Goal: Information Seeking & Learning: Learn about a topic

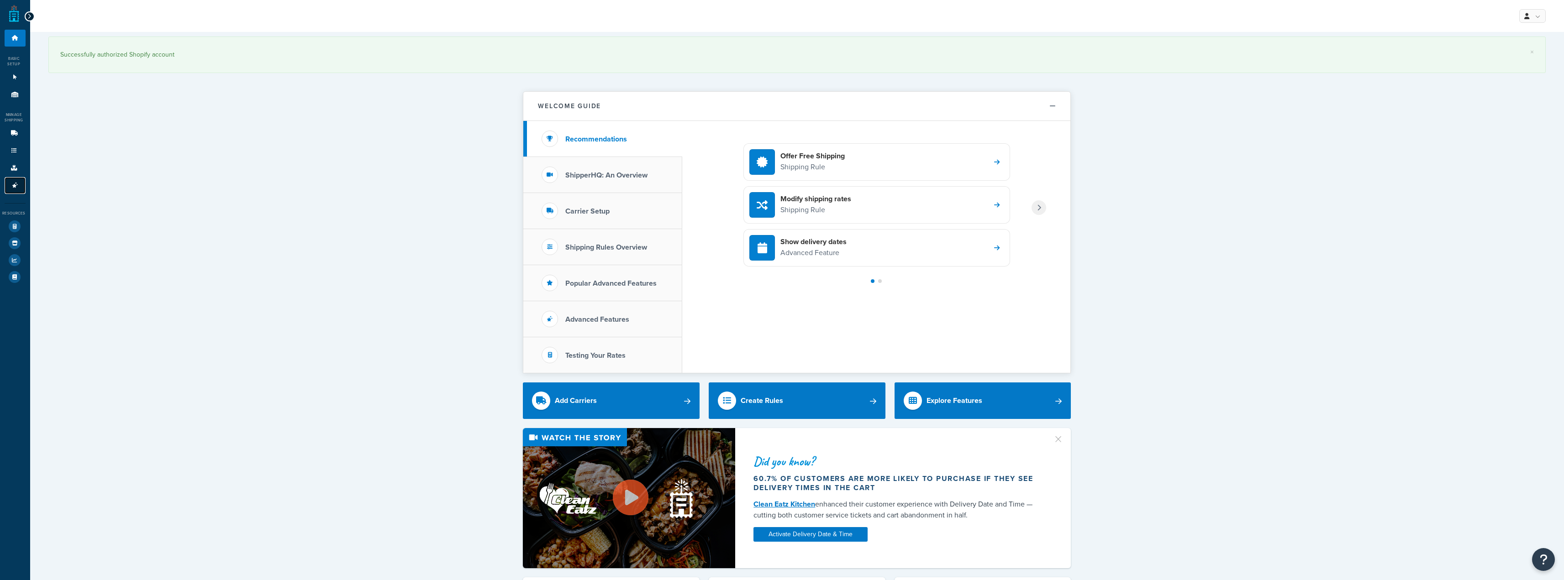
click at [11, 192] on link "Advanced Features 2" at bounding box center [15, 185] width 21 height 17
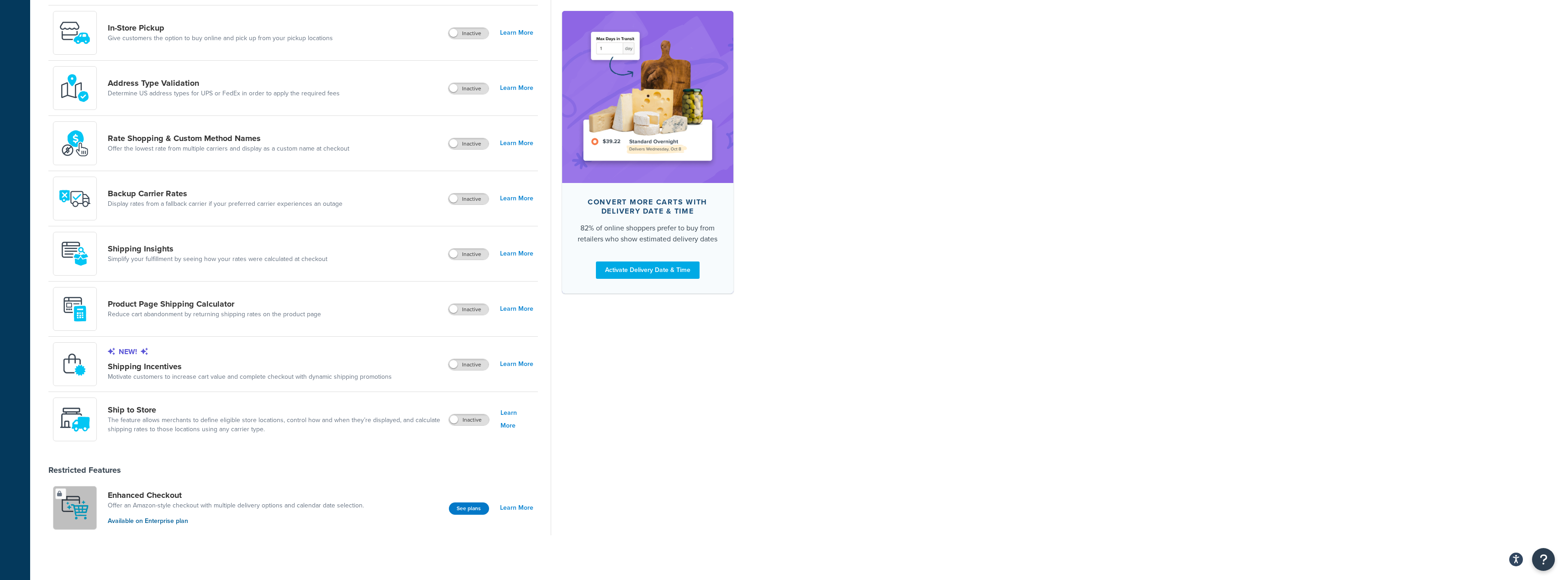
scroll to position [414, 0]
click at [517, 310] on link "Learn More" at bounding box center [516, 308] width 33 height 13
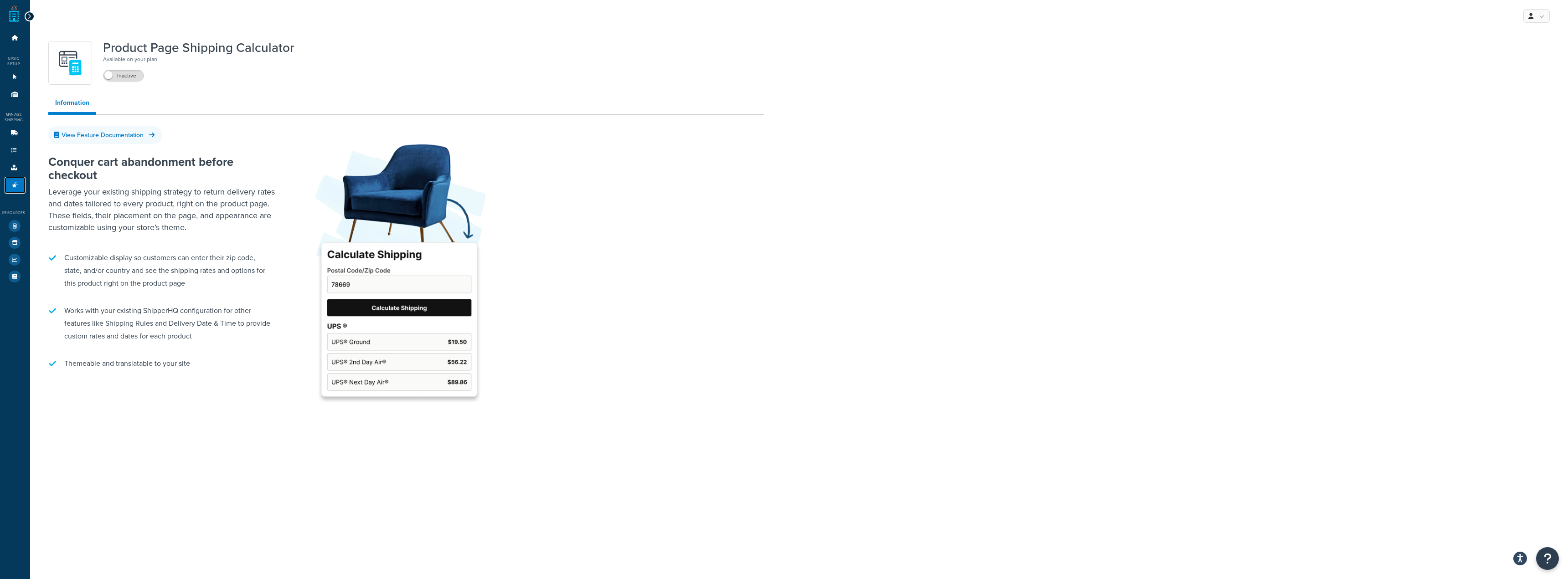
click at [20, 183] on link "Advanced Features 2" at bounding box center [15, 185] width 21 height 17
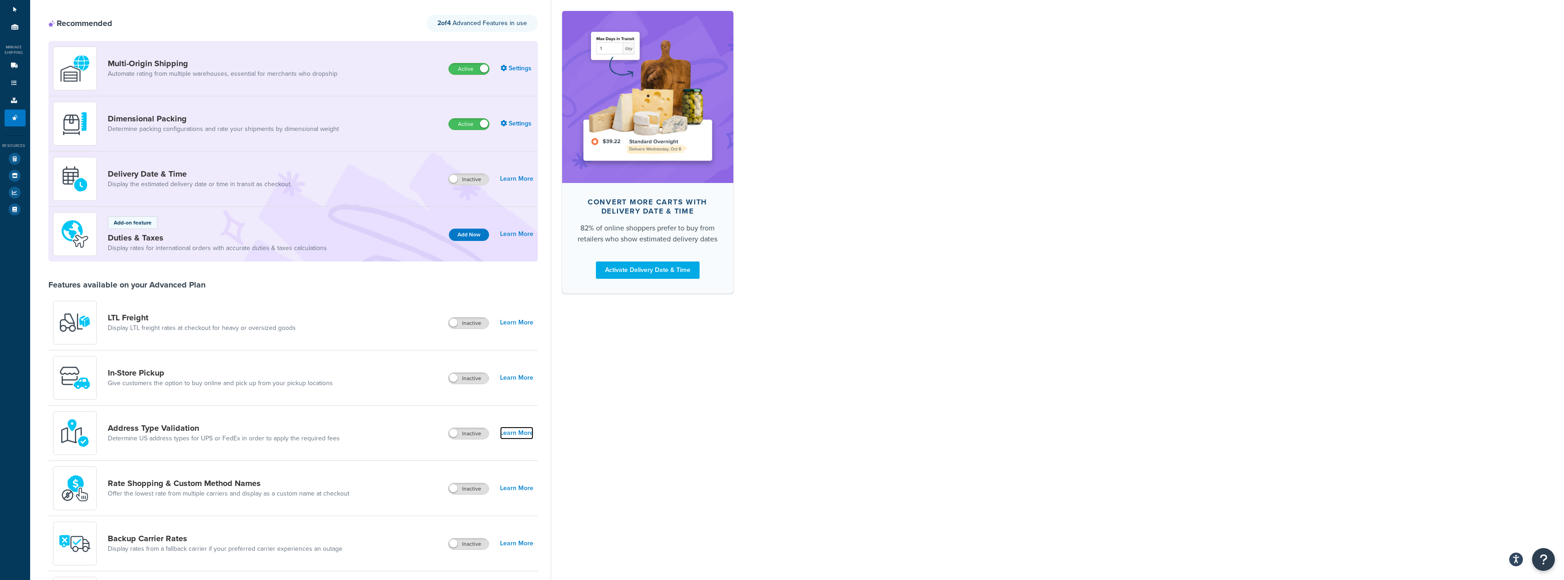
scroll to position [3, 0]
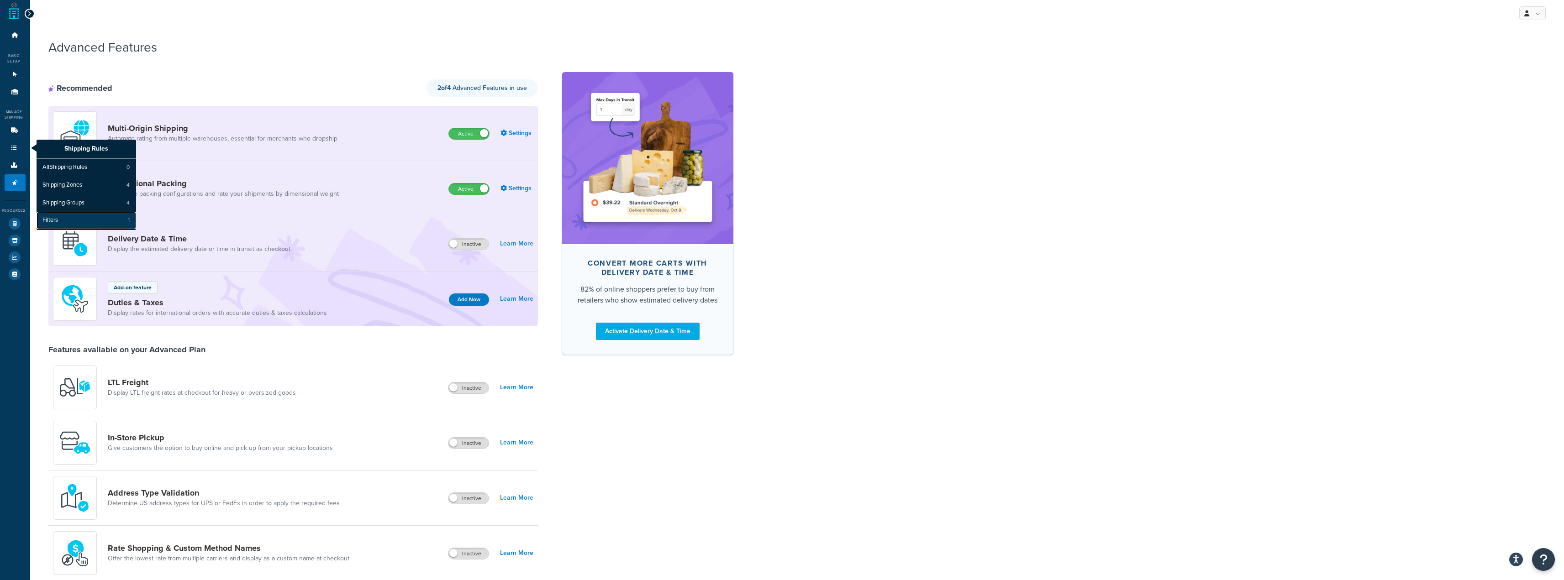
click at [84, 218] on link "Filters 1" at bounding box center [87, 220] width 100 height 17
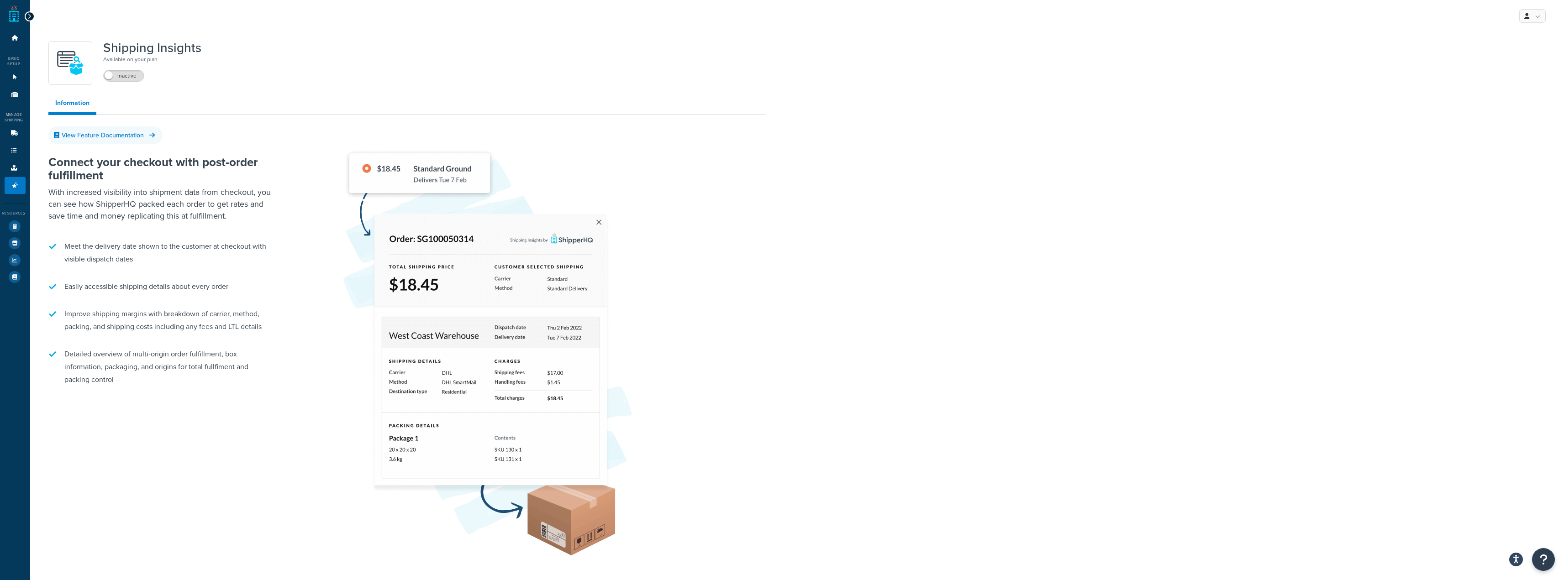
click at [367, 172] on img at bounding box center [486, 346] width 365 height 436
click at [142, 130] on link "View Feature Documentation" at bounding box center [105, 135] width 114 height 18
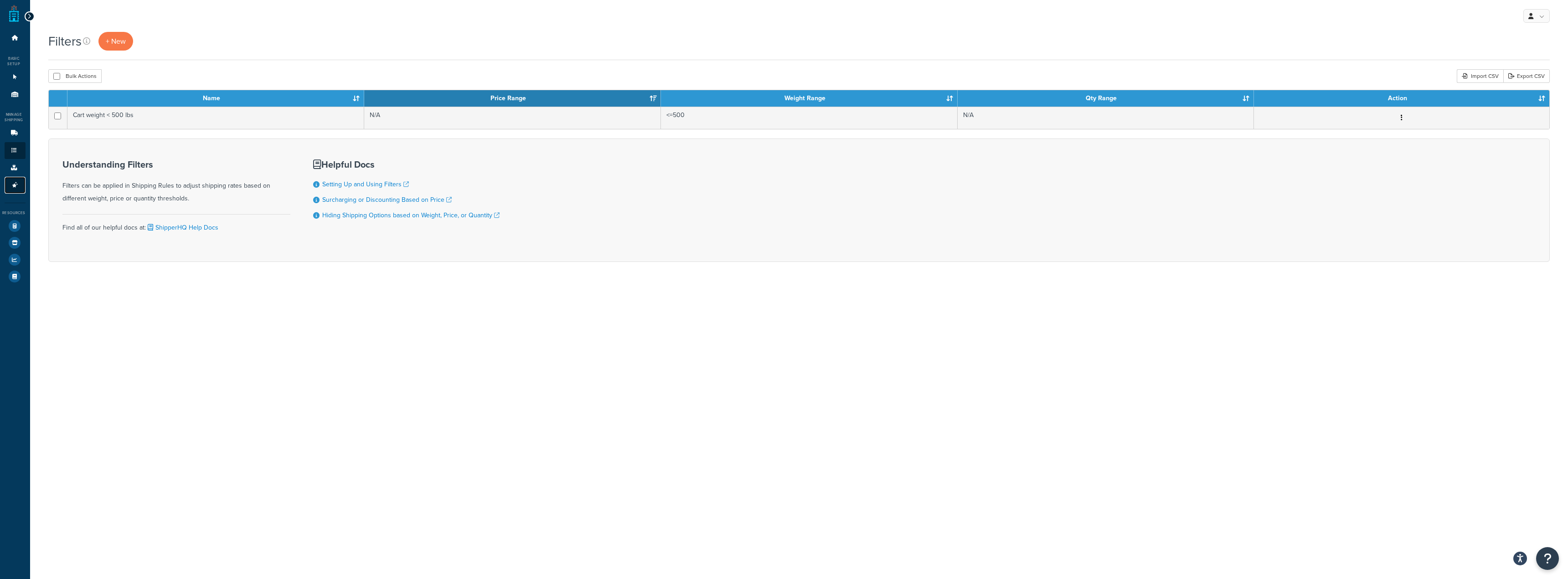
click at [15, 184] on icon at bounding box center [15, 185] width 9 height 5
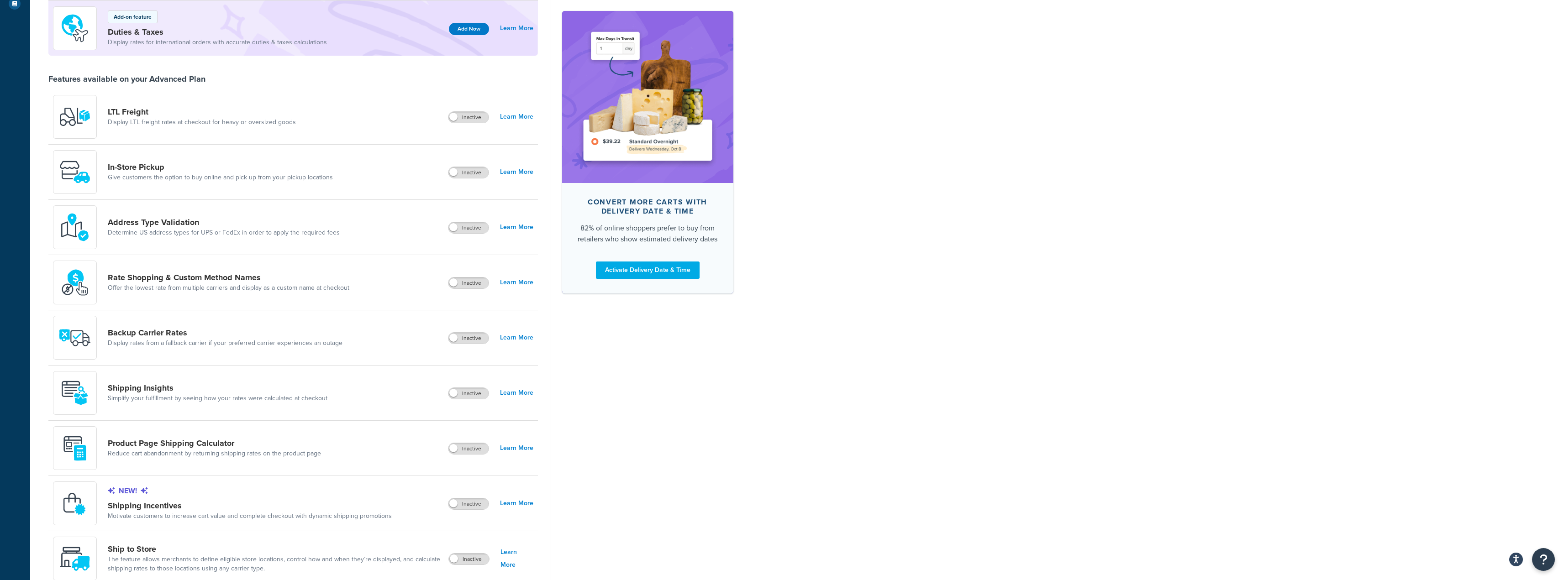
scroll to position [274, 0]
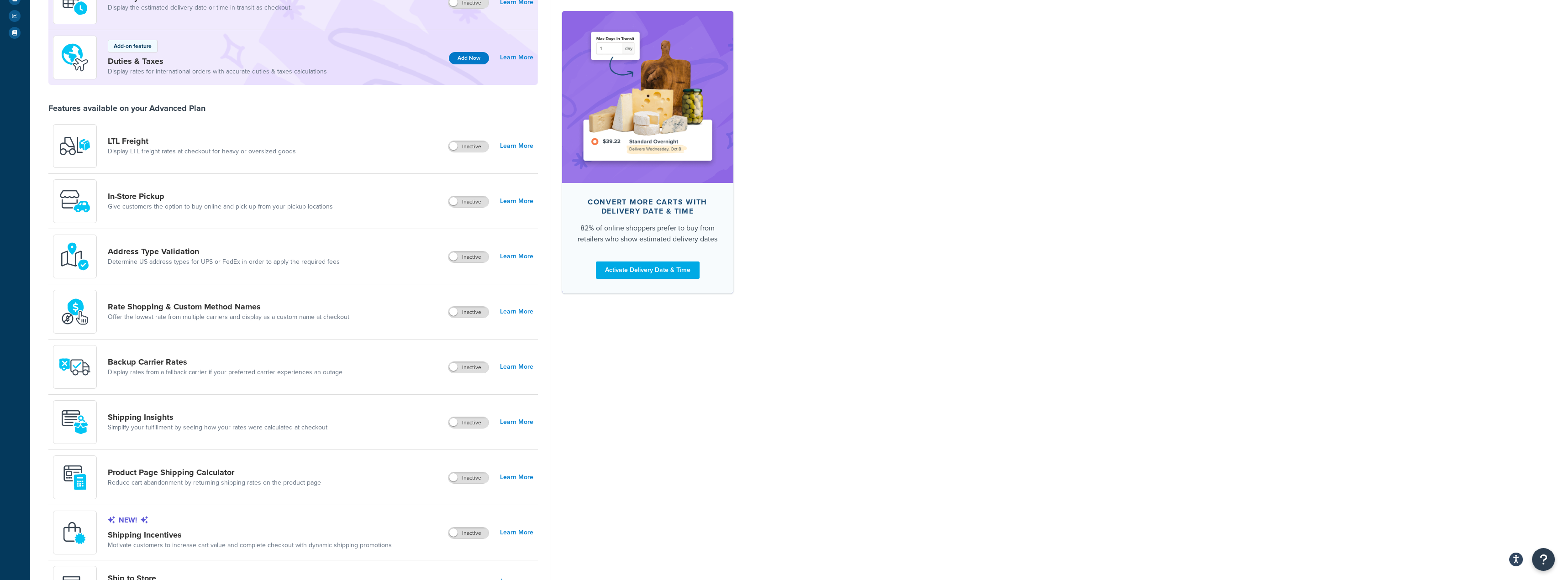
scroll to position [228, 0]
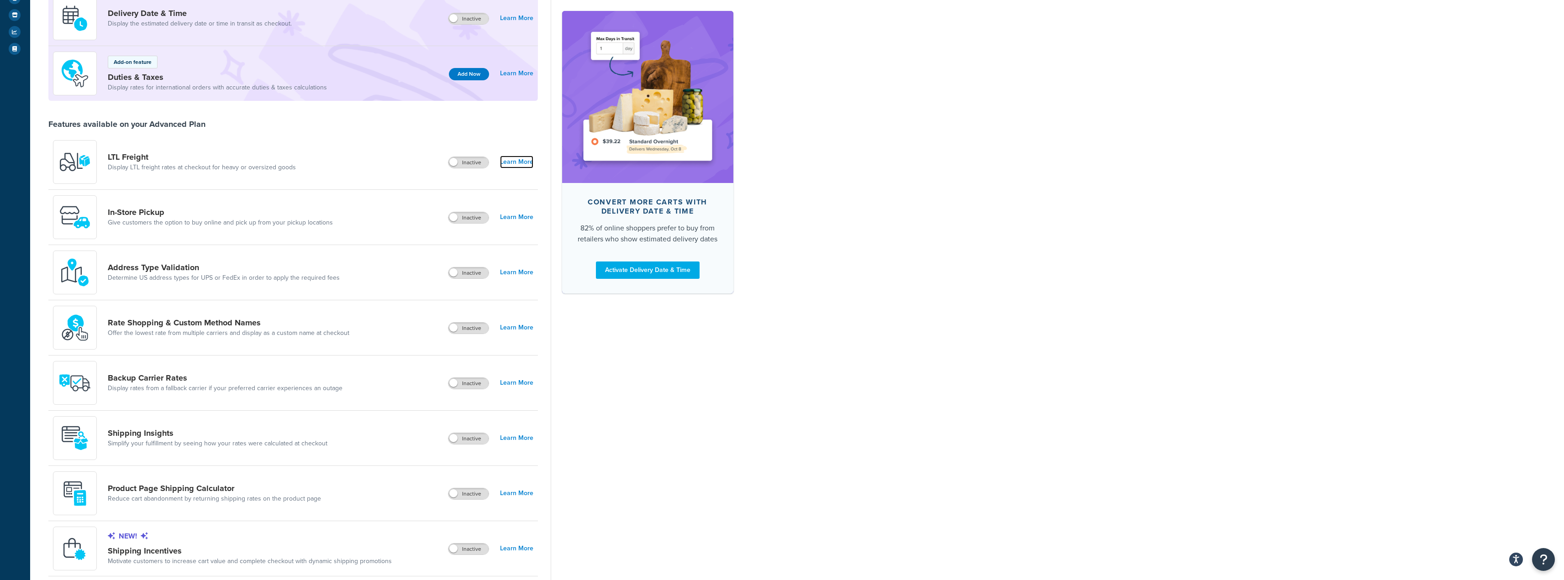
click at [515, 159] on link "Learn More" at bounding box center [516, 162] width 33 height 13
